Goal: Browse casually

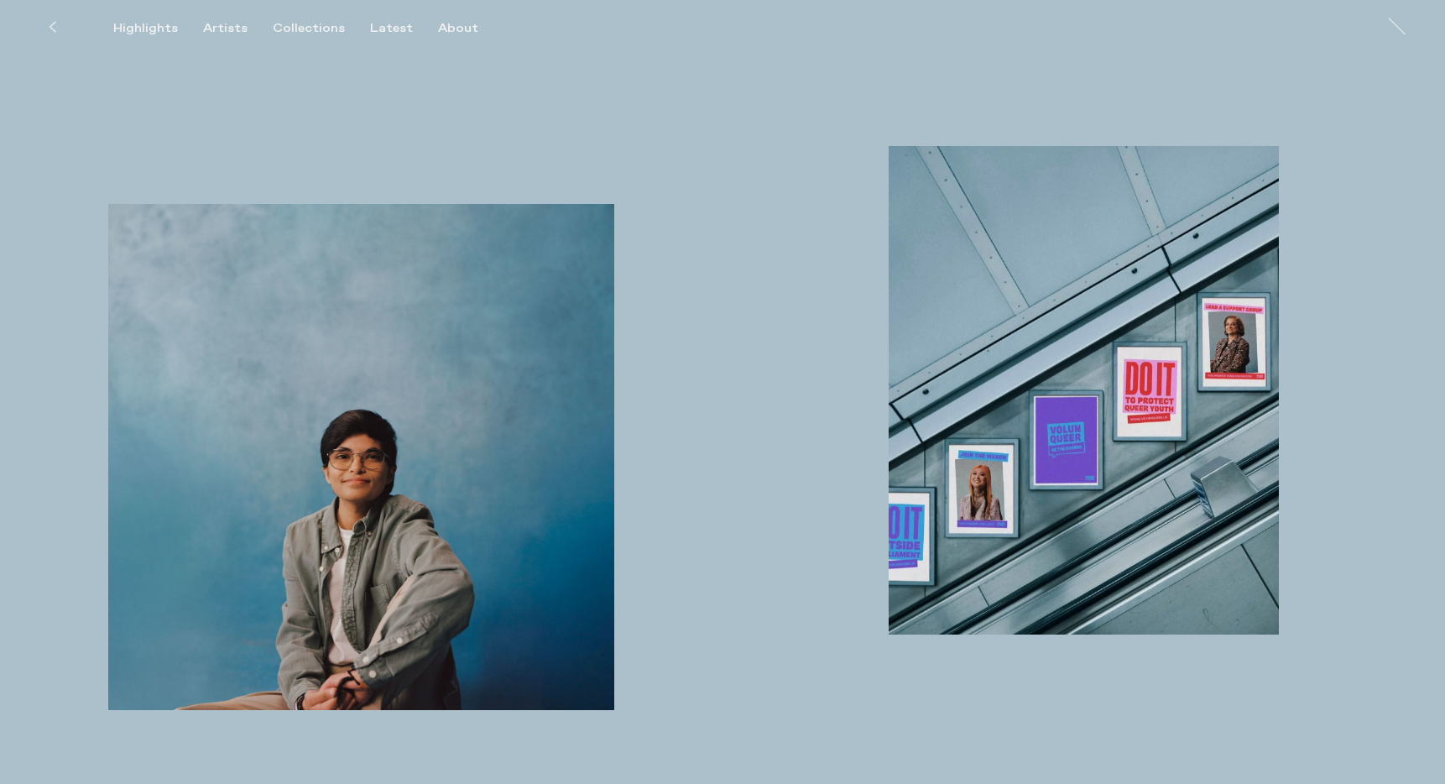
scroll to position [1002, 0]
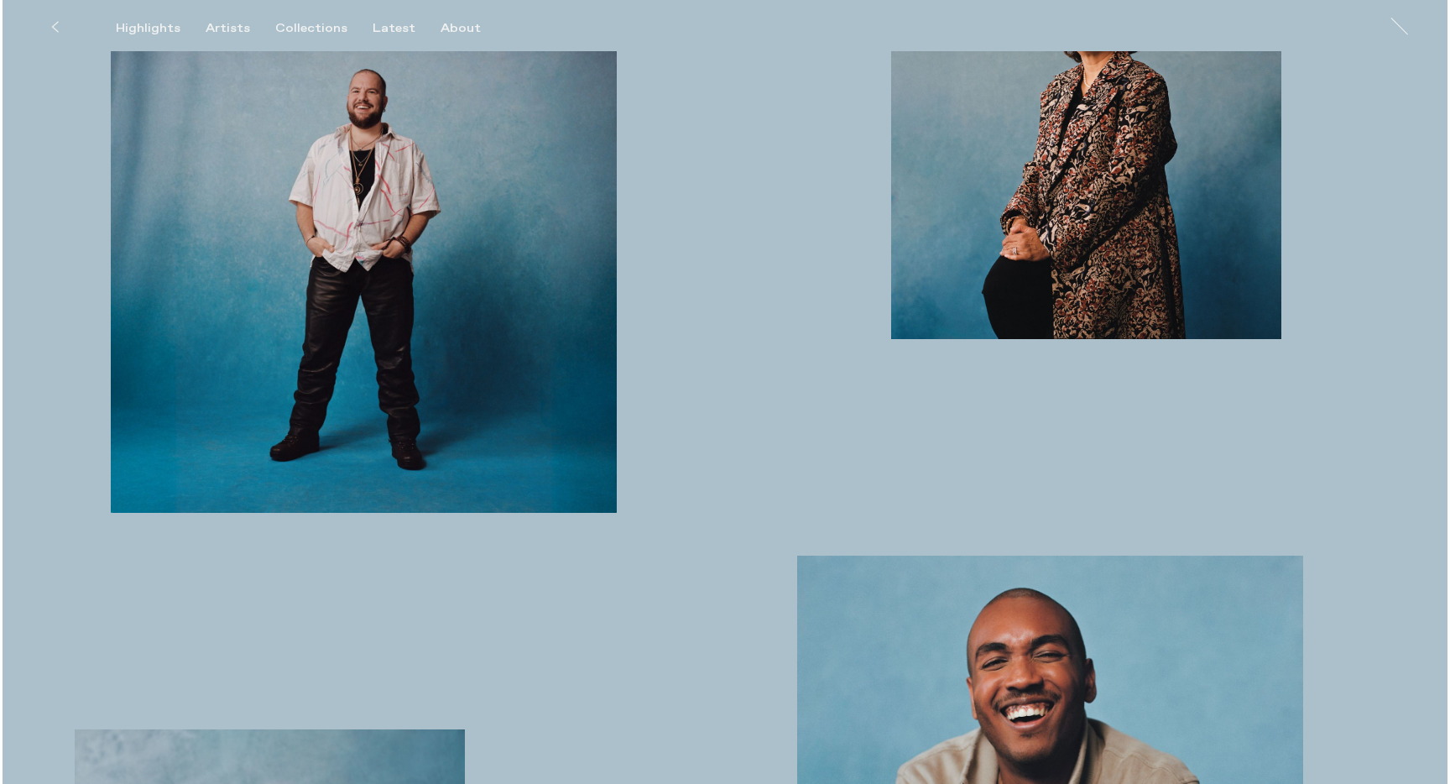
scroll to position [3169, 0]
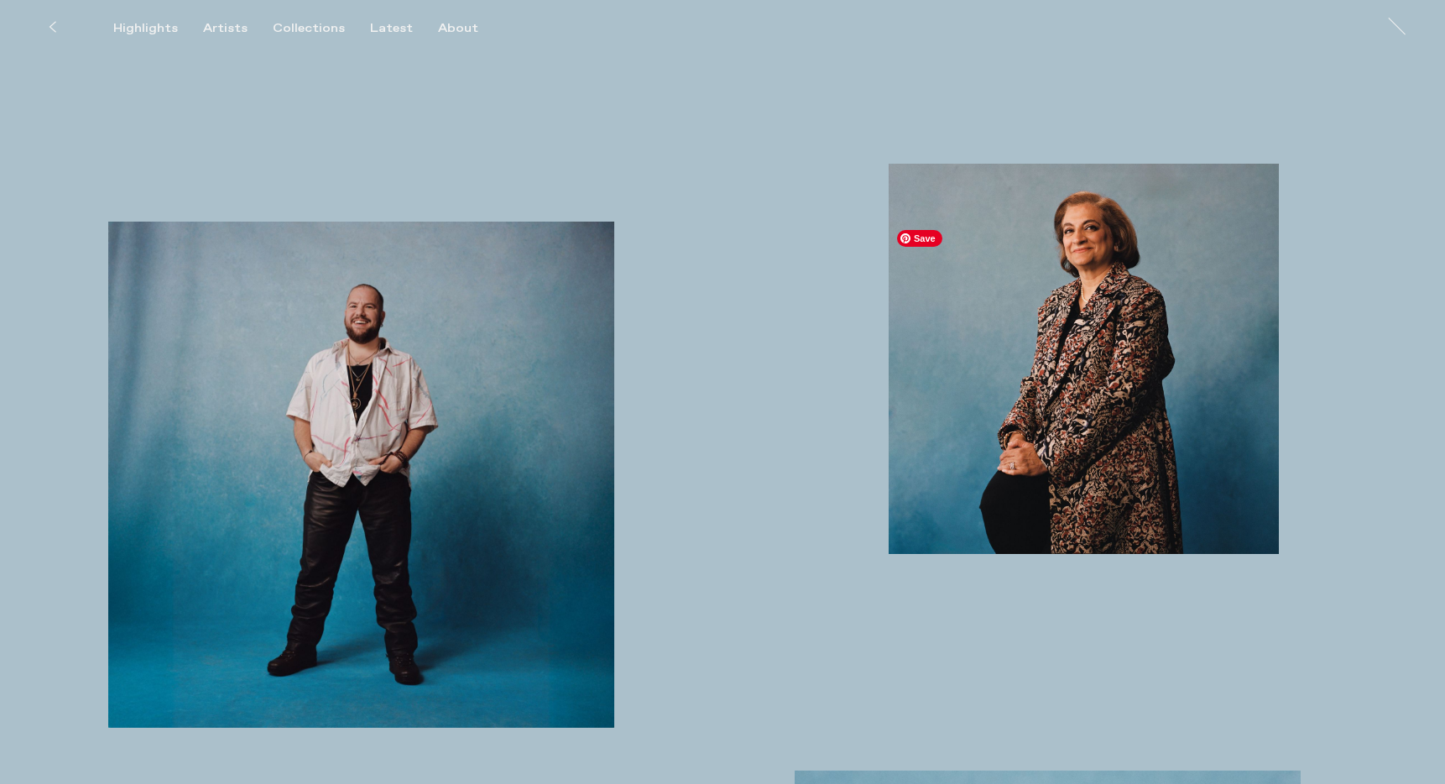
click at [1064, 441] on img "button" at bounding box center [1084, 359] width 390 height 390
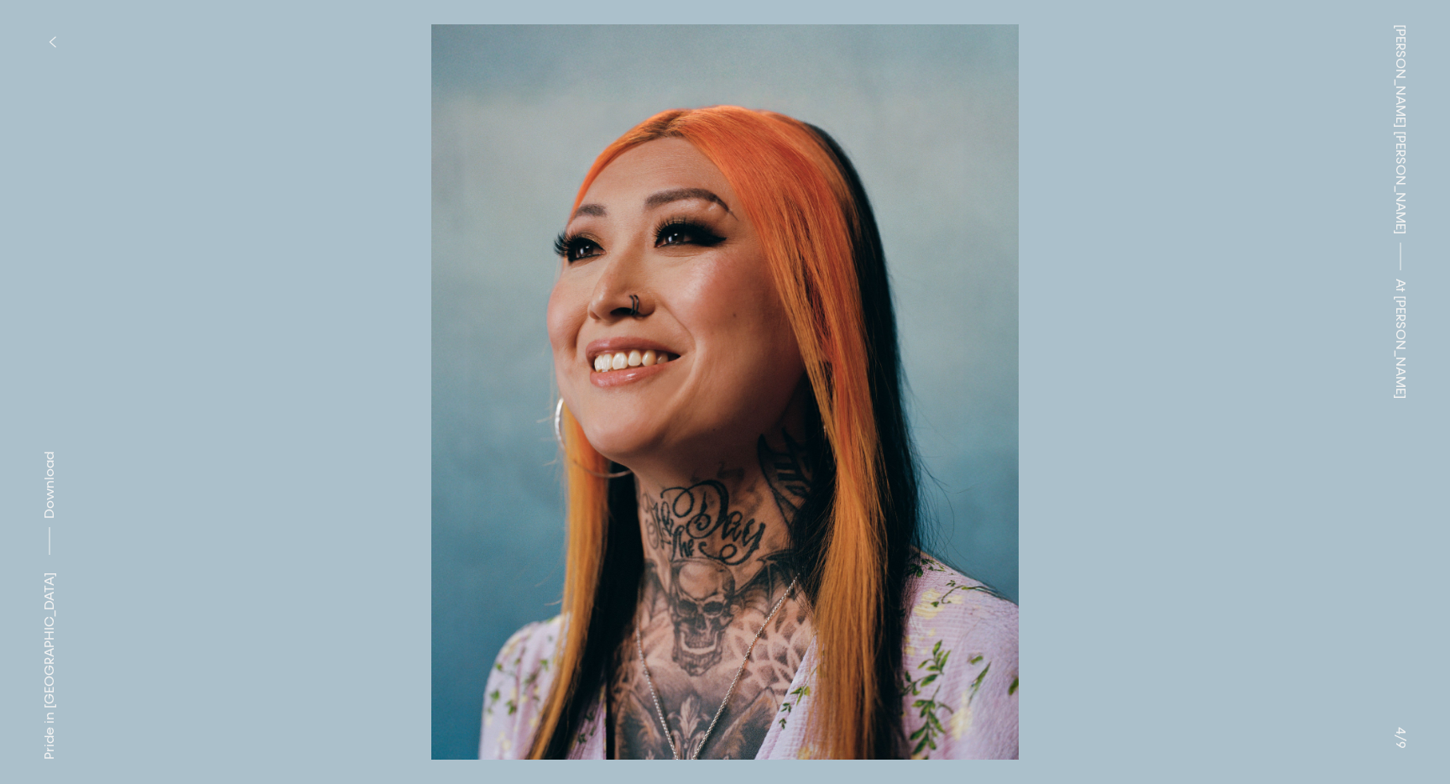
click at [50, 38] on icon "button" at bounding box center [53, 41] width 8 height 13
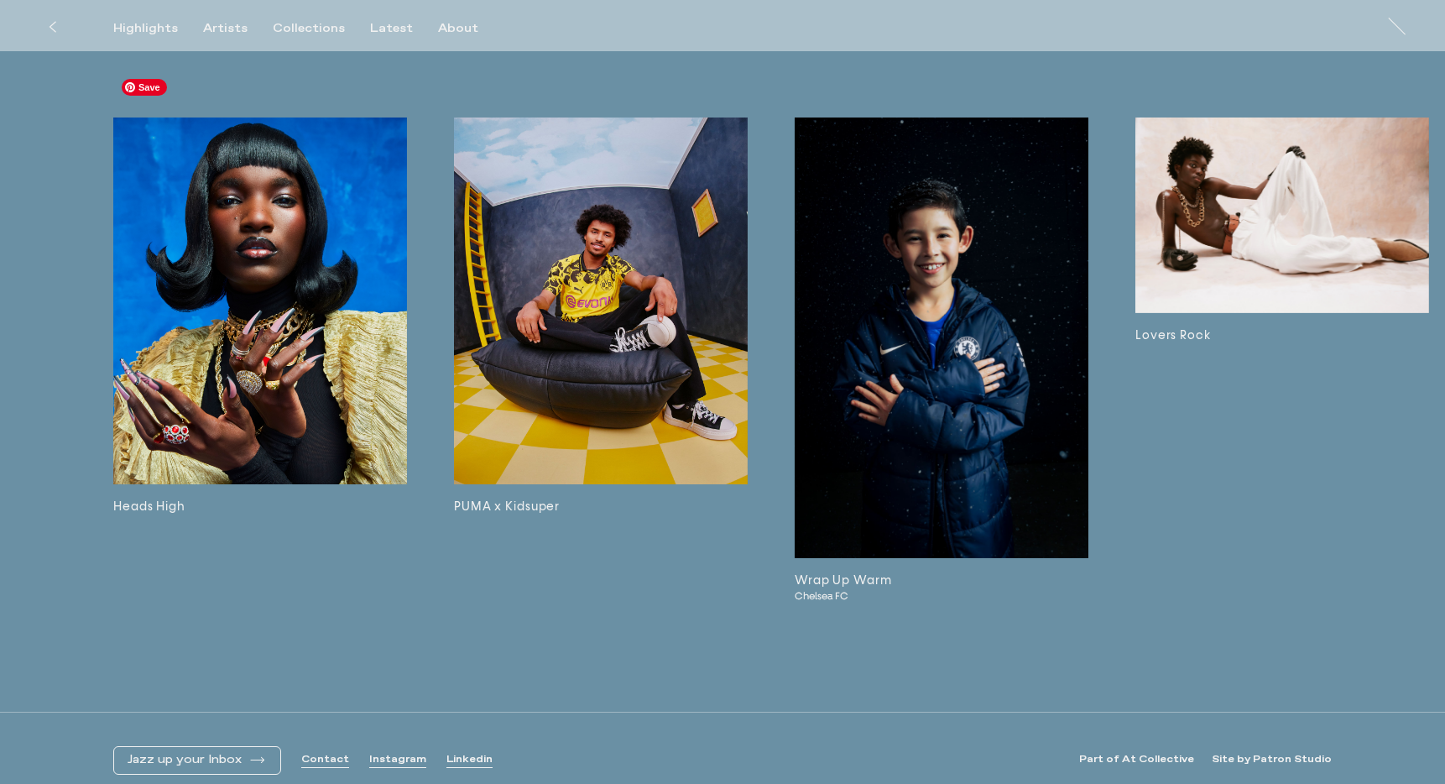
scroll to position [5976, 0]
click at [591, 240] on img at bounding box center [601, 302] width 294 height 368
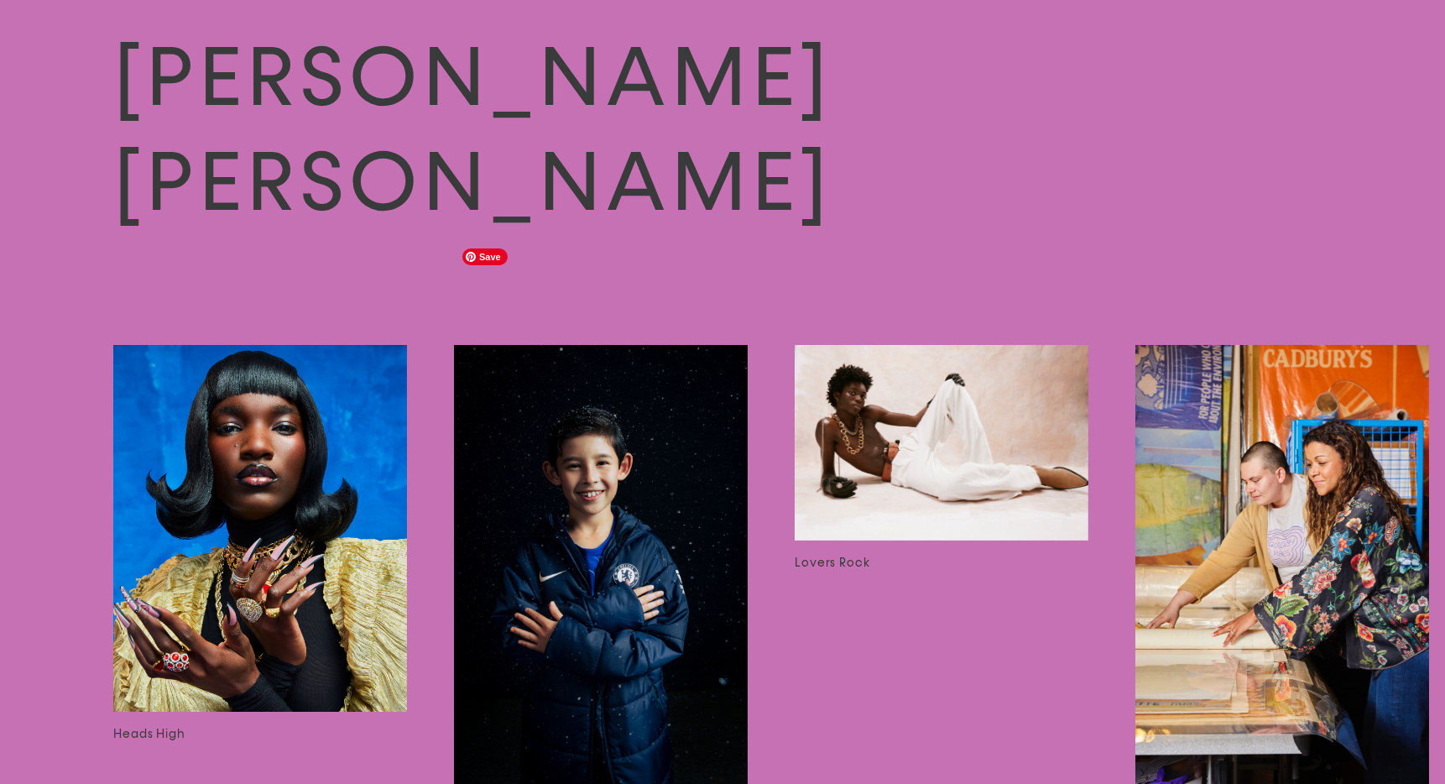
scroll to position [3233, 0]
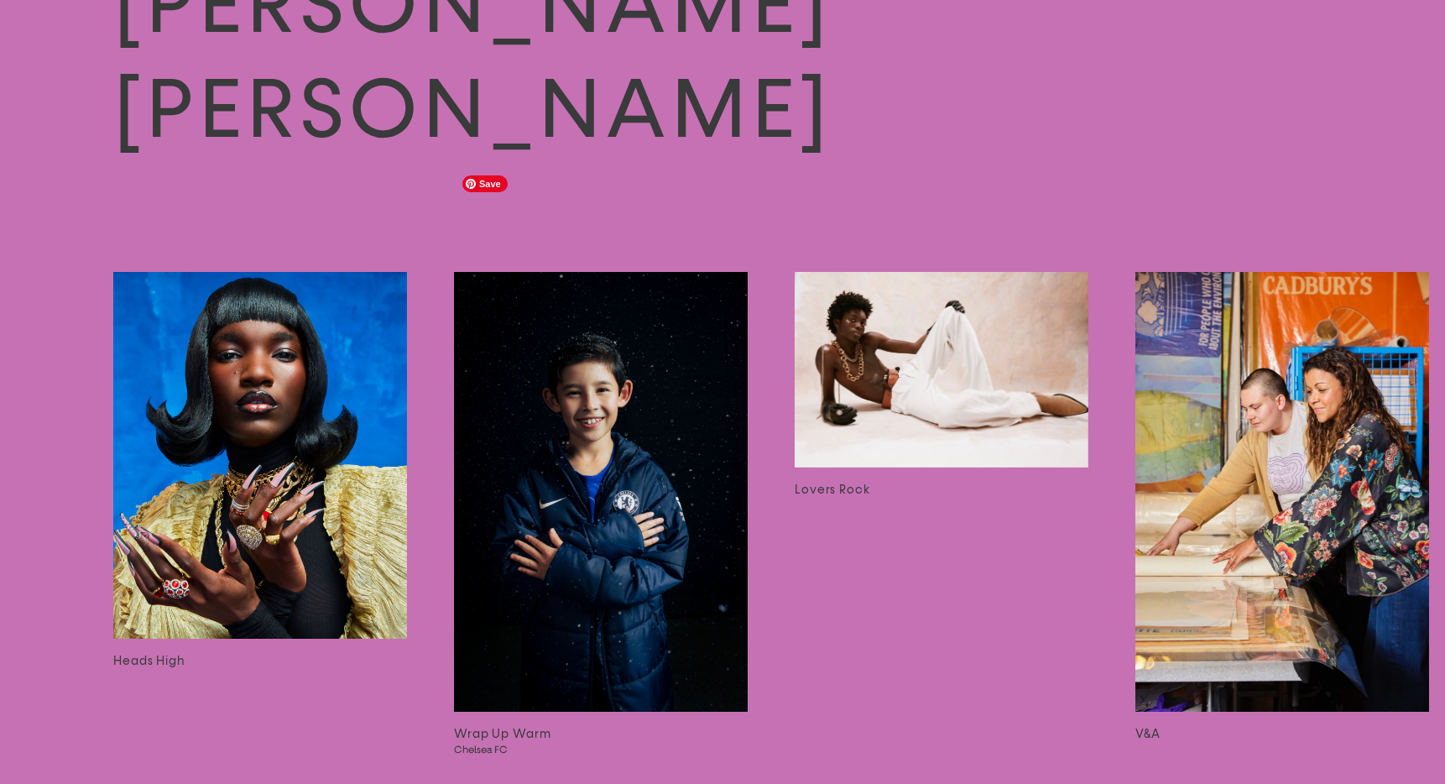
click at [560, 405] on img at bounding box center [601, 492] width 294 height 441
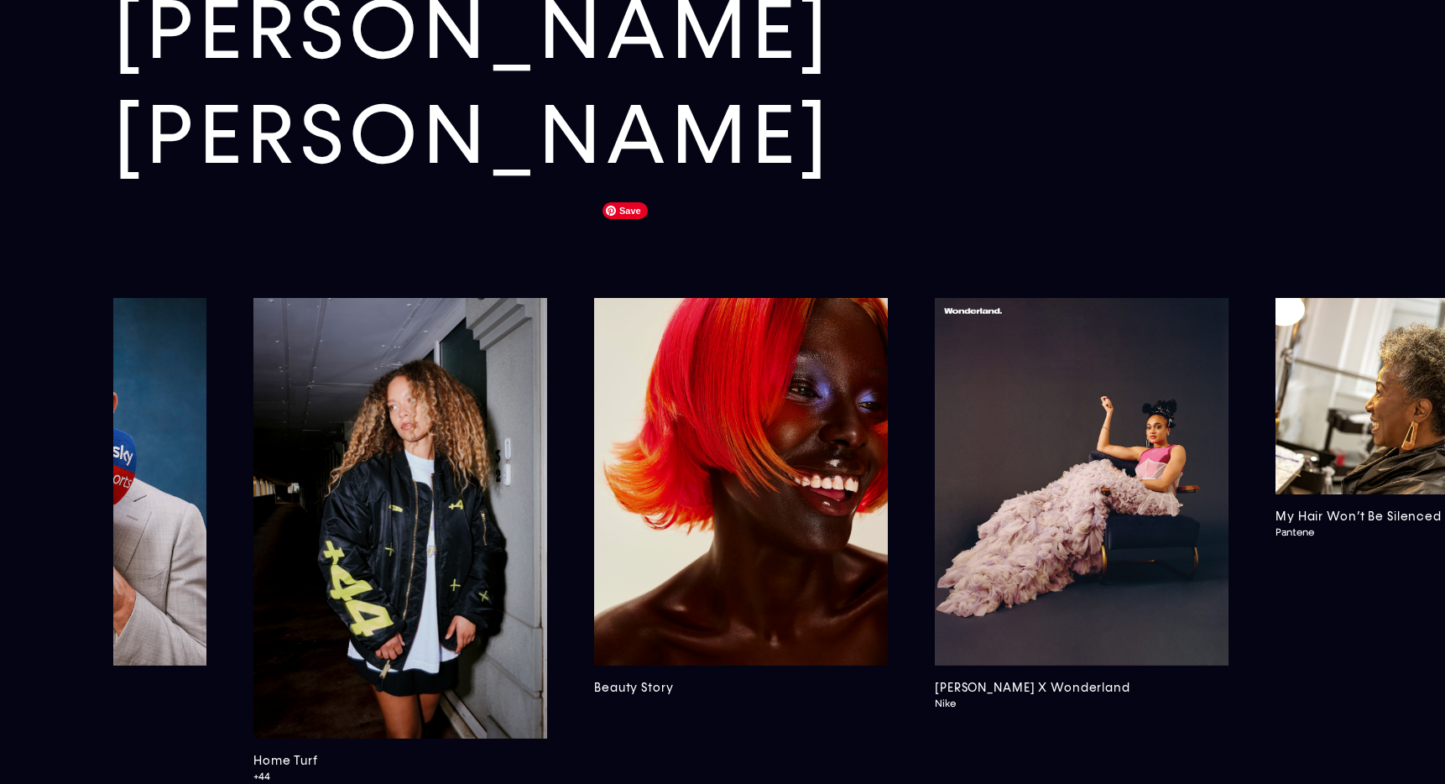
scroll to position [5893, 0]
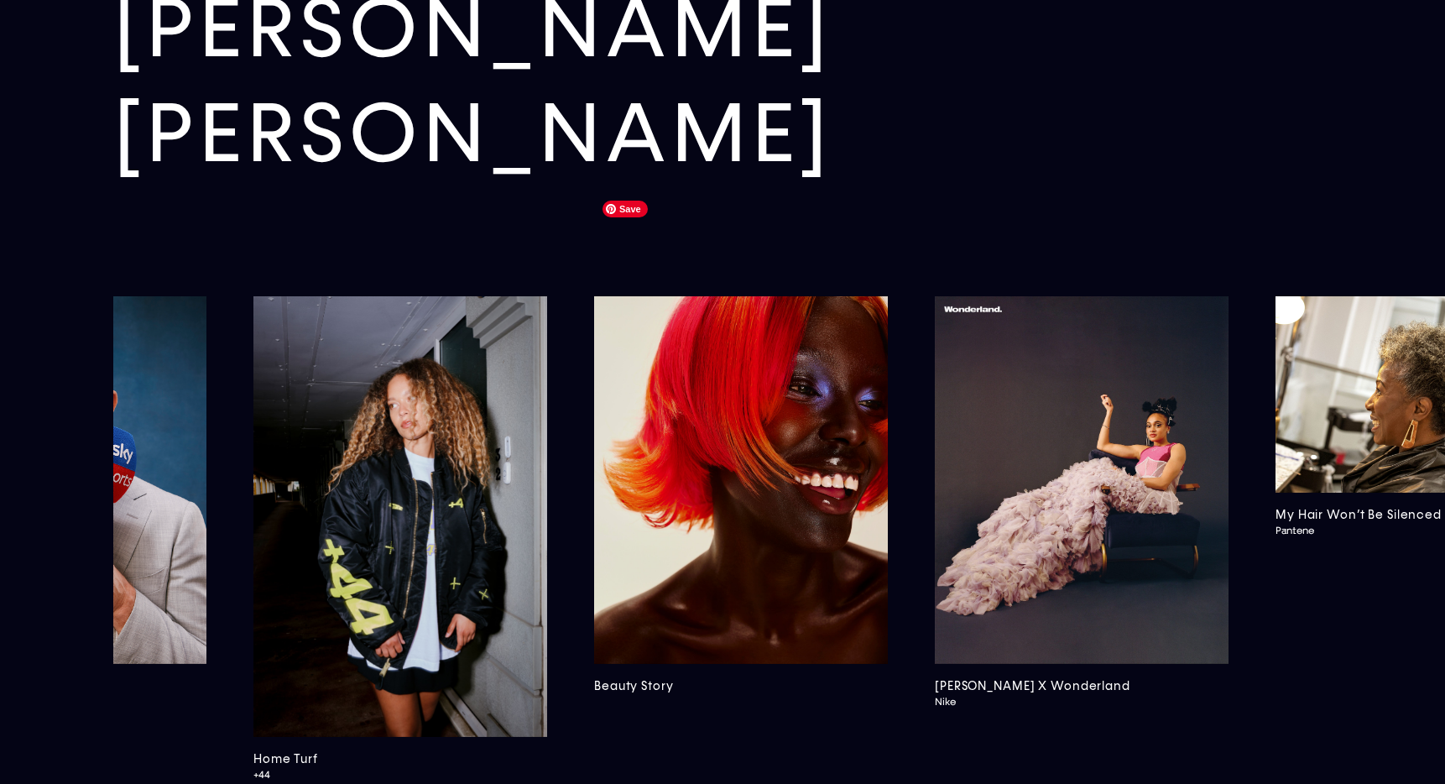
click at [743, 436] on img at bounding box center [741, 480] width 294 height 368
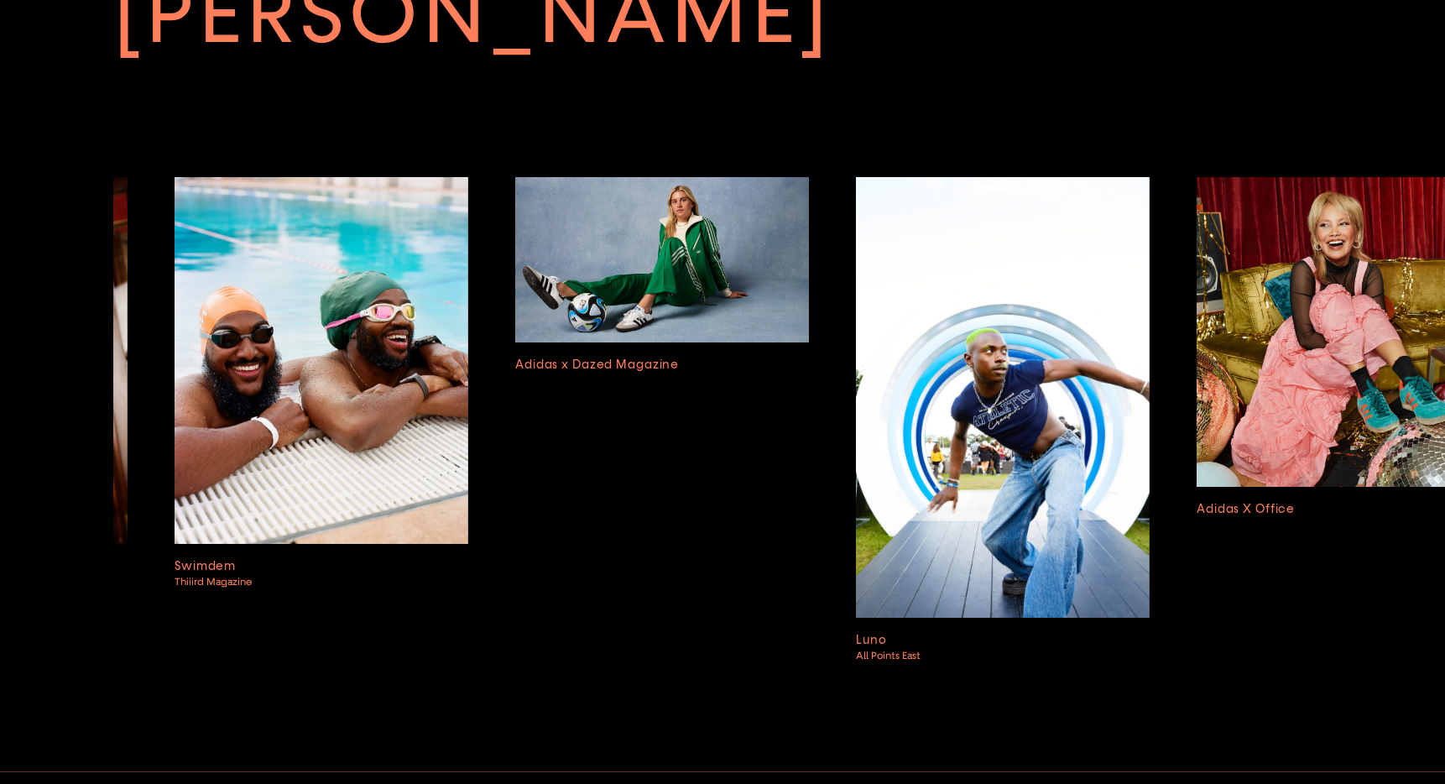
scroll to position [0, 6164]
